Goal: Obtain resource: Download file/media

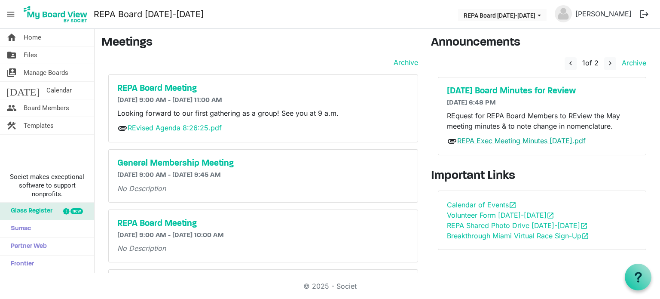
click at [513, 142] on link "REPA Exec Meeting Minutes [DATE].pdf" at bounding box center [521, 140] width 128 height 9
click at [512, 140] on link "REPA Exec Meeting Minutes [DATE].pdf" at bounding box center [521, 140] width 128 height 9
click at [197, 128] on link "REvised Agenda 8:26:25.pdf" at bounding box center [175, 127] width 94 height 9
click at [37, 52] on link "folder_shared Files" at bounding box center [47, 54] width 94 height 17
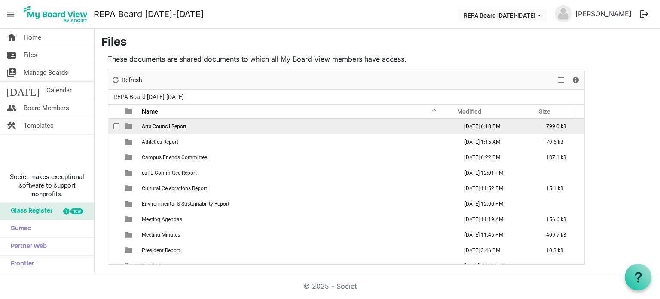
click at [175, 124] on span "Arts Council Report" at bounding box center [164, 126] width 45 height 6
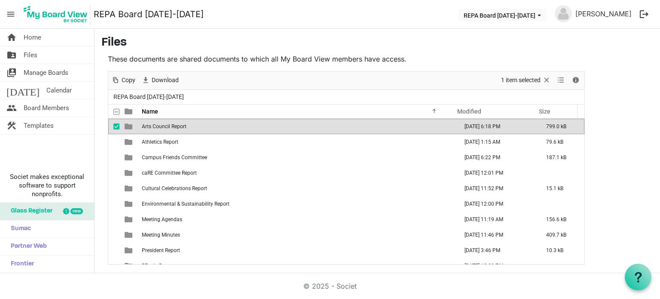
click at [175, 124] on span "Arts Council Report" at bounding box center [164, 126] width 45 height 6
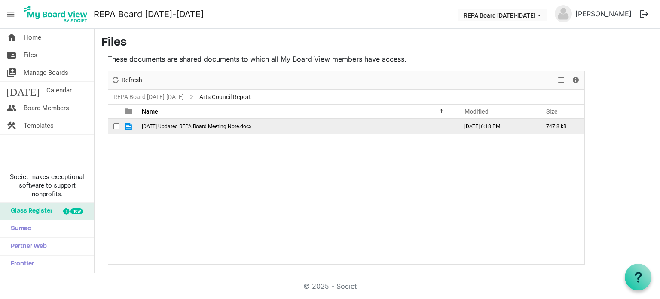
click at [175, 124] on span "August 25 Updated REPA Board Meeting Note.docx" at bounding box center [197, 126] width 110 height 6
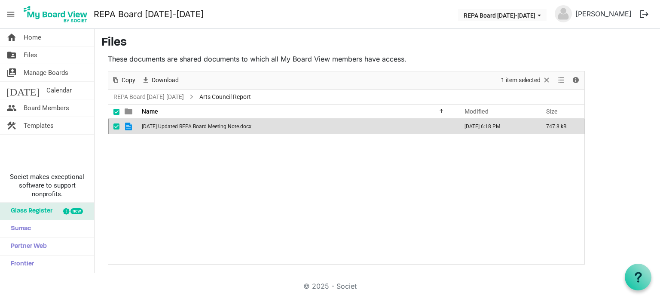
click at [175, 124] on span "August 25 Updated REPA Board Meeting Note.docx" at bounding box center [197, 126] width 110 height 6
click at [48, 54] on link "folder_shared Files" at bounding box center [47, 54] width 94 height 17
click at [34, 55] on span "Files" at bounding box center [31, 54] width 14 height 17
click at [38, 36] on span "Home" at bounding box center [33, 37] width 18 height 17
click at [35, 56] on span "Files" at bounding box center [31, 54] width 14 height 17
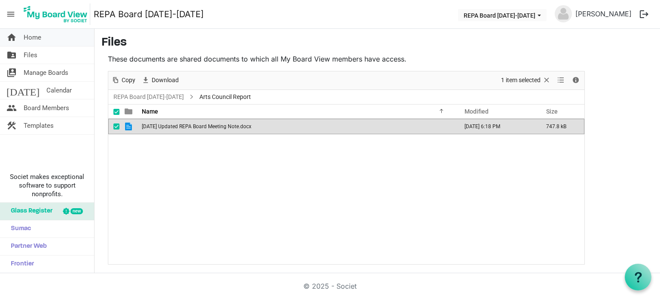
click at [27, 36] on span "Home" at bounding box center [33, 37] width 18 height 17
click at [608, 8] on link "[PERSON_NAME]" at bounding box center [603, 13] width 63 height 17
click at [47, 56] on link "folder_shared Files" at bounding box center [47, 54] width 94 height 17
click at [625, 14] on link "[PERSON_NAME]" at bounding box center [603, 13] width 63 height 17
click at [47, 36] on link "home Home" at bounding box center [47, 37] width 94 height 17
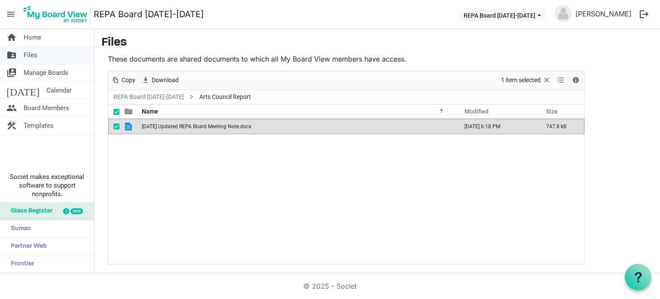
click at [26, 55] on span "Files" at bounding box center [31, 54] width 14 height 17
click at [31, 70] on span "Manage Boards" at bounding box center [46, 72] width 45 height 17
click at [41, 107] on span "Board Members" at bounding box center [47, 107] width 46 height 17
click at [564, 16] on img at bounding box center [563, 13] width 17 height 17
